Goal: Information Seeking & Learning: Learn about a topic

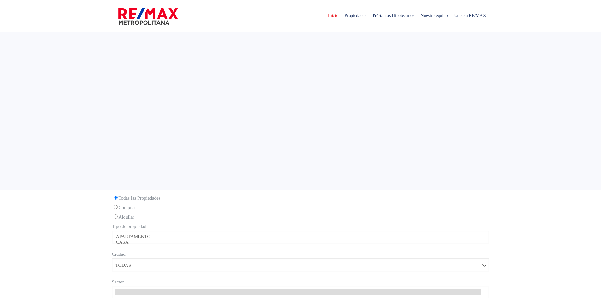
select select
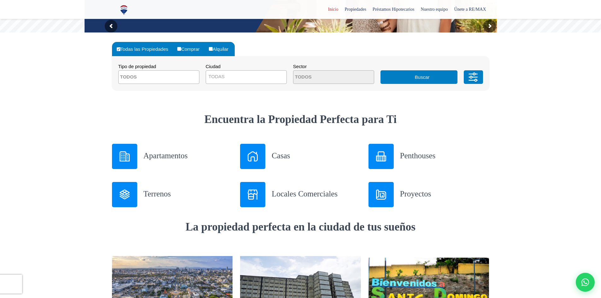
scroll to position [135, 0]
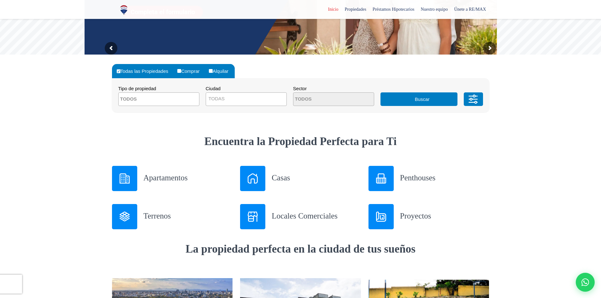
click at [294, 179] on h3 "Casas" at bounding box center [316, 177] width 89 height 11
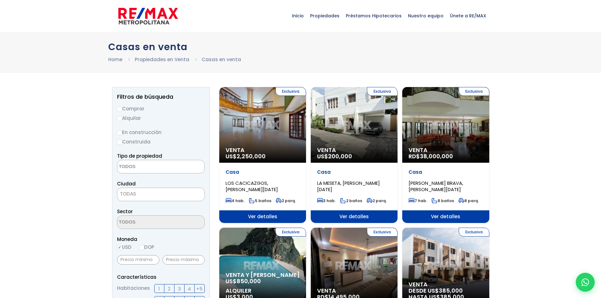
select select
click at [373, 142] on div "Exclusiva Venta US$ 200,000" at bounding box center [354, 125] width 87 height 76
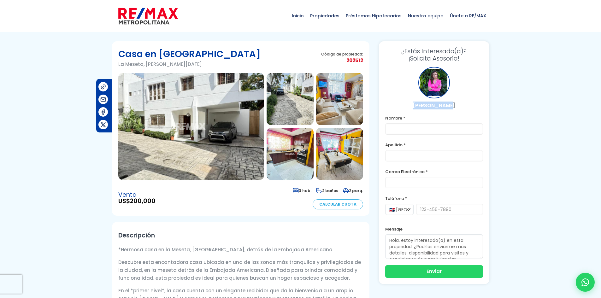
drag, startPoint x: 461, startPoint y: 108, endPoint x: 415, endPoint y: 105, distance: 45.5
click at [416, 106] on p "Myriam Parra" at bounding box center [434, 106] width 98 height 8
copy p "Myriam Parra"
click at [151, 19] on img at bounding box center [148, 16] width 60 height 19
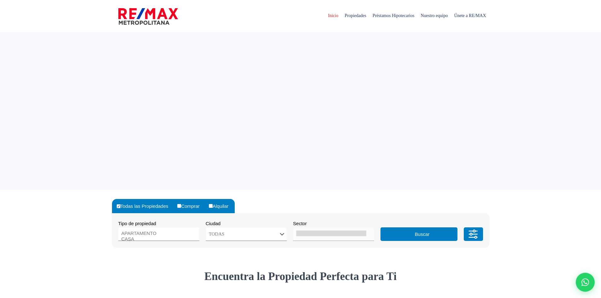
select select
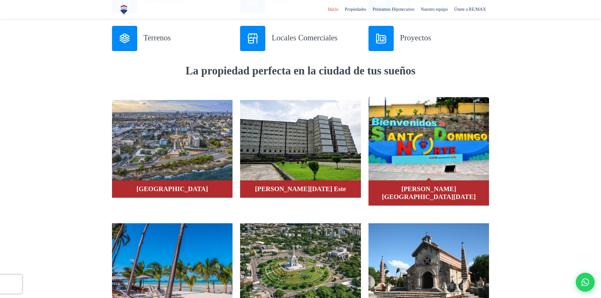
scroll to position [316, 0]
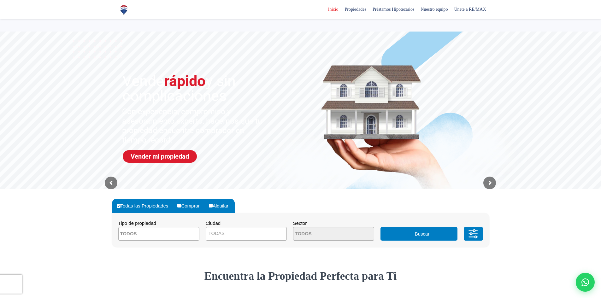
select select
